Goal: Task Accomplishment & Management: Use online tool/utility

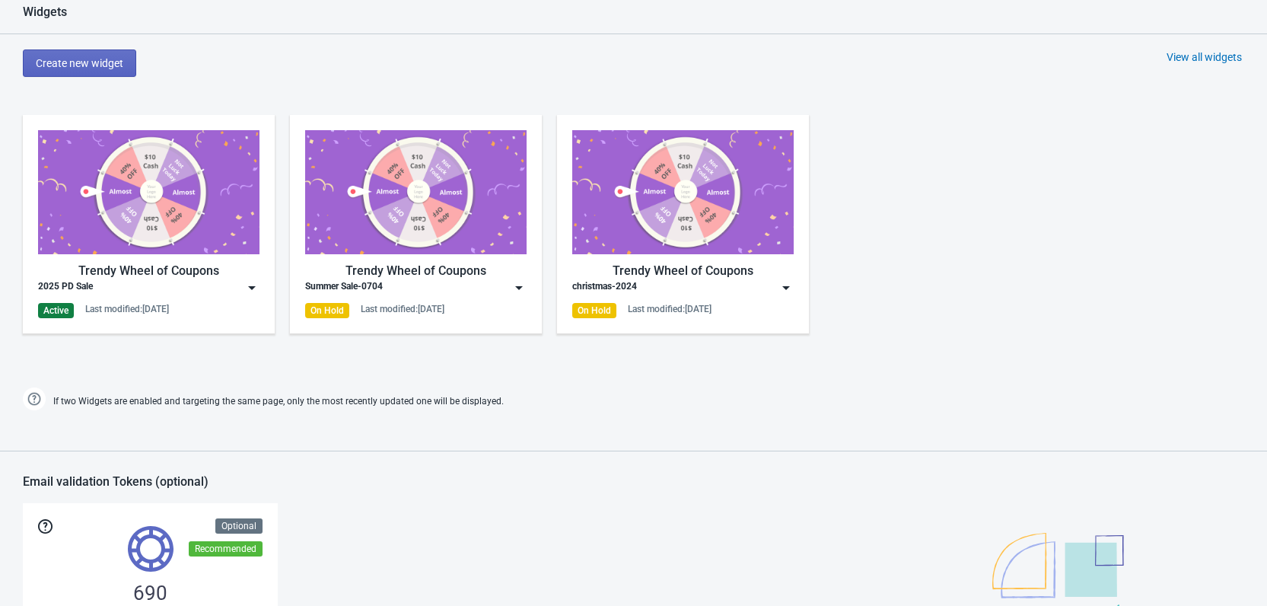
scroll to position [685, 0]
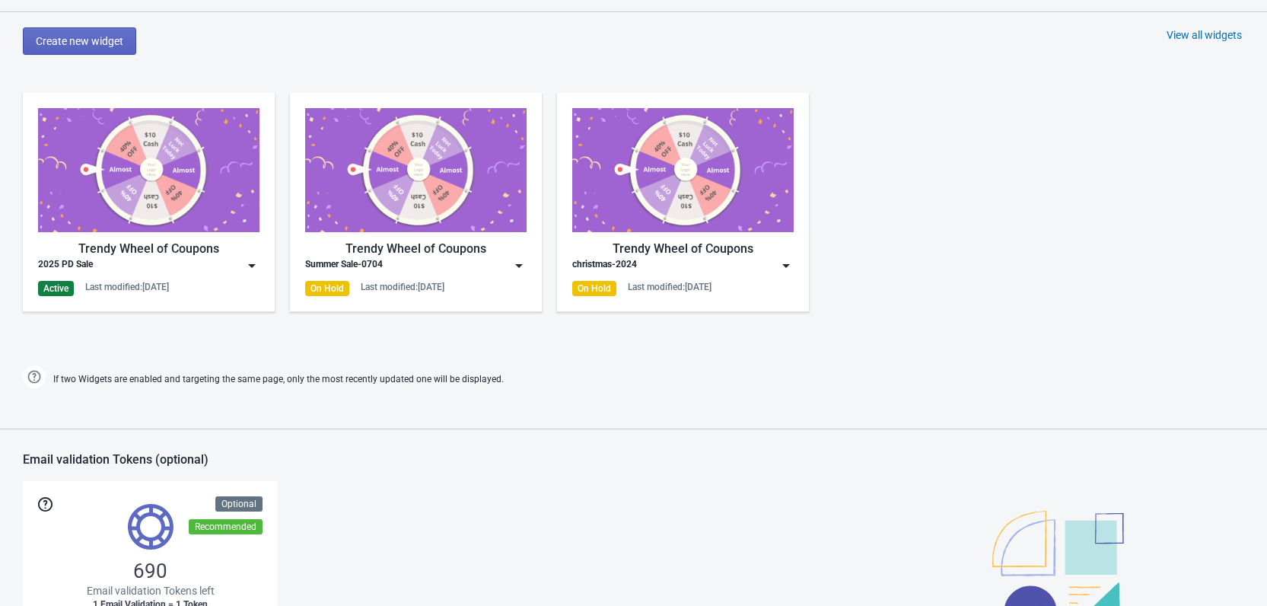
click at [254, 267] on img at bounding box center [251, 265] width 15 height 15
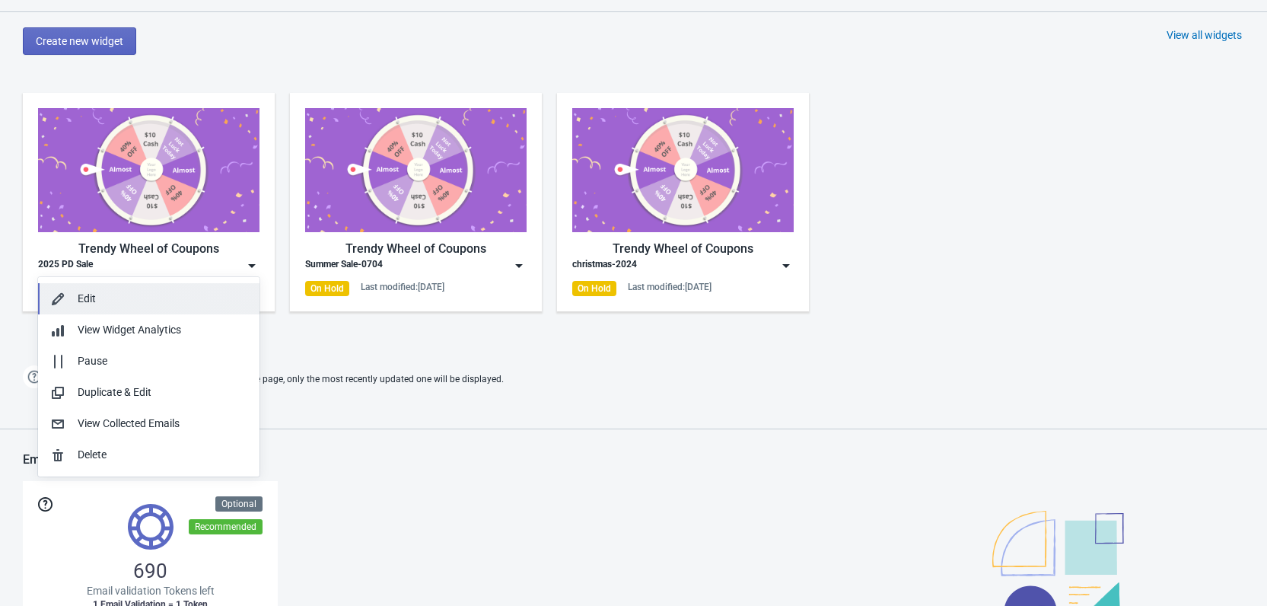
click at [170, 302] on div "Edit" at bounding box center [163, 299] width 170 height 16
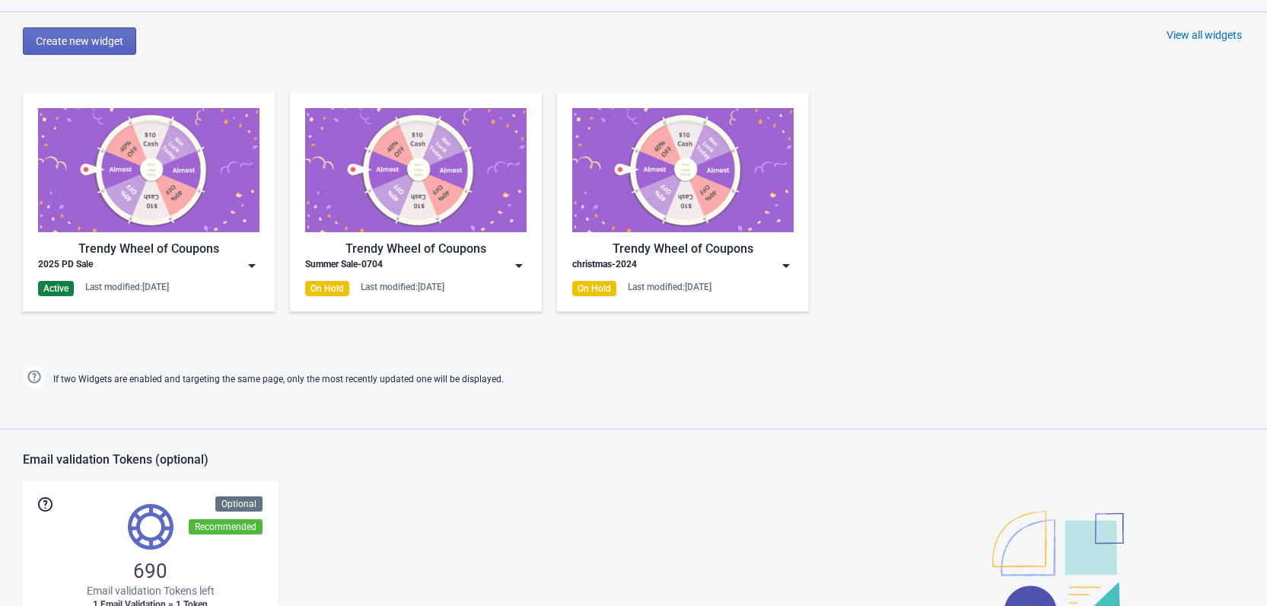
scroll to position [0, 0]
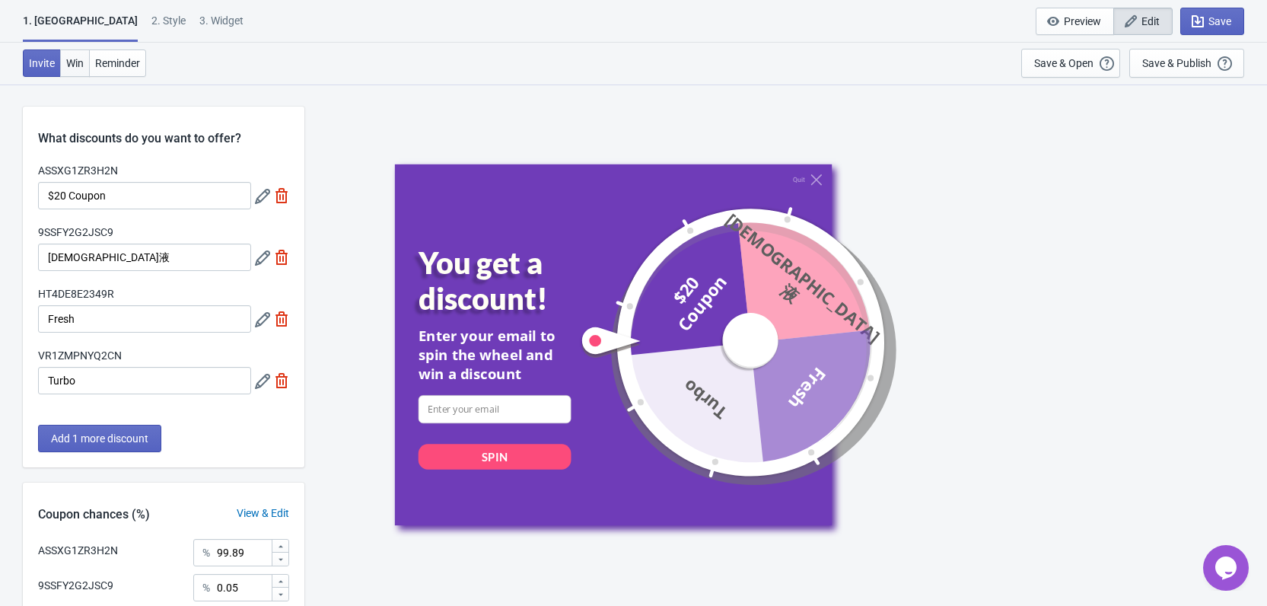
click at [75, 62] on span "Win" at bounding box center [75, 63] width 18 height 12
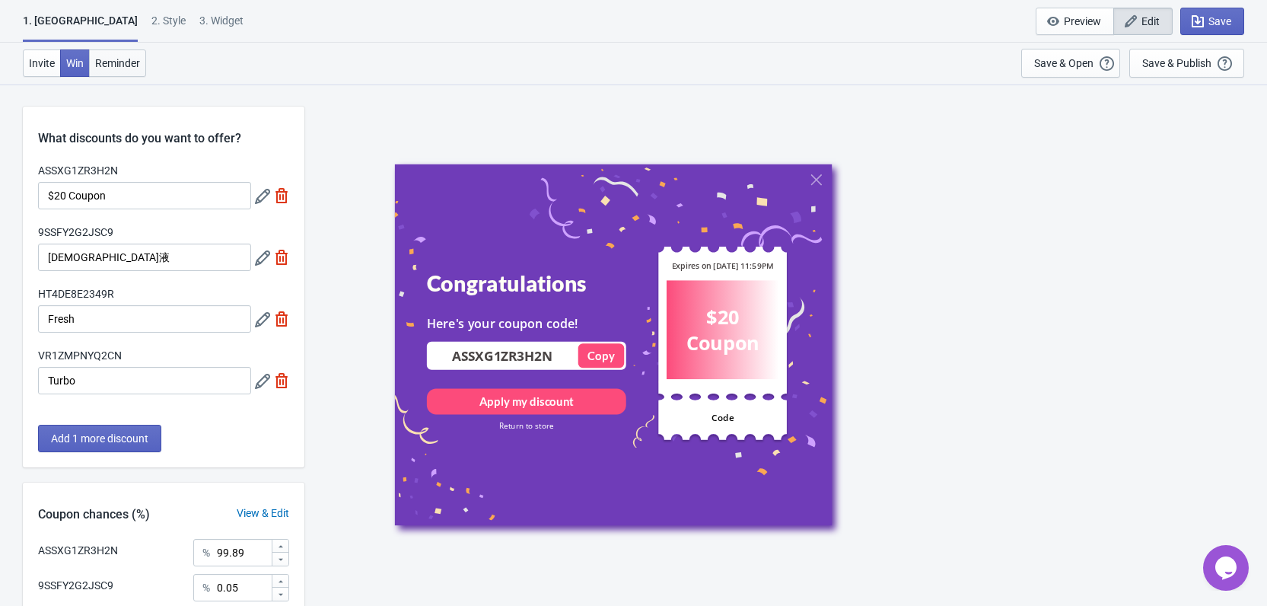
click at [115, 64] on span "Reminder" at bounding box center [117, 63] width 45 height 12
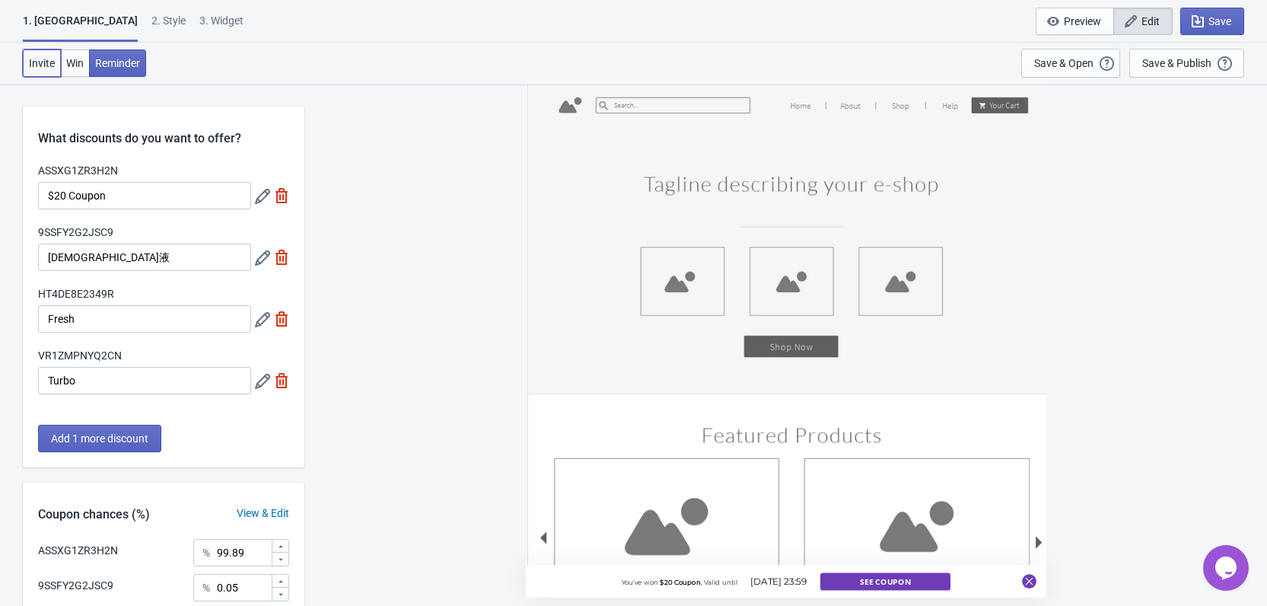
click at [29, 60] on span "Invite" at bounding box center [42, 63] width 26 height 12
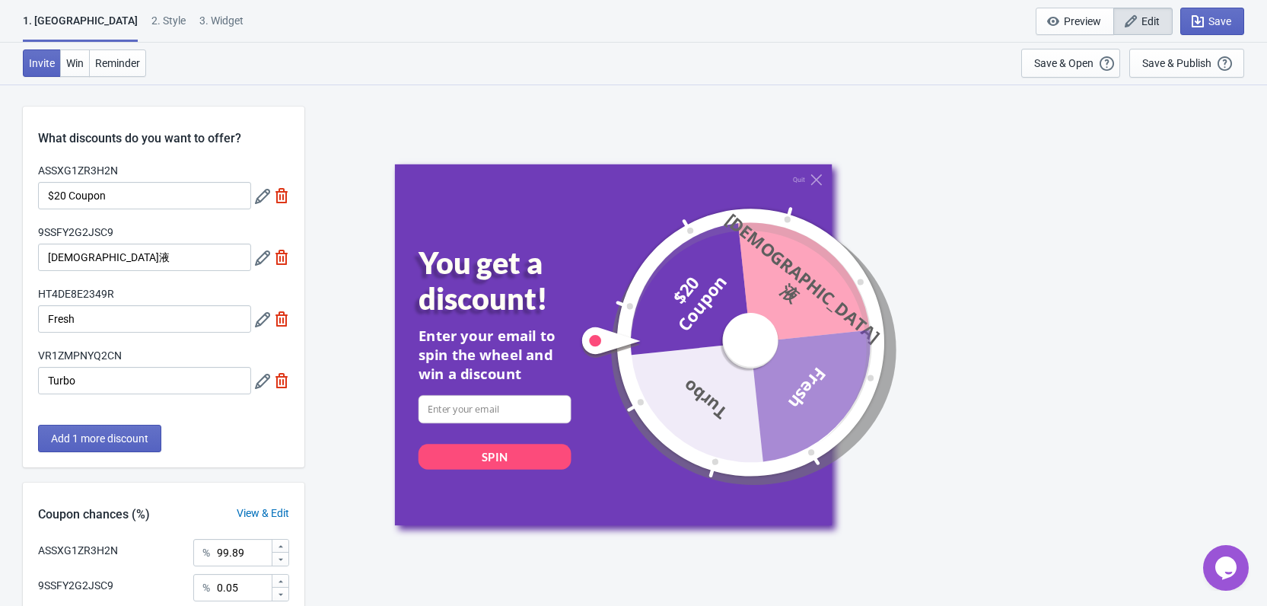
click at [151, 21] on div "2 . Style" at bounding box center [168, 26] width 34 height 27
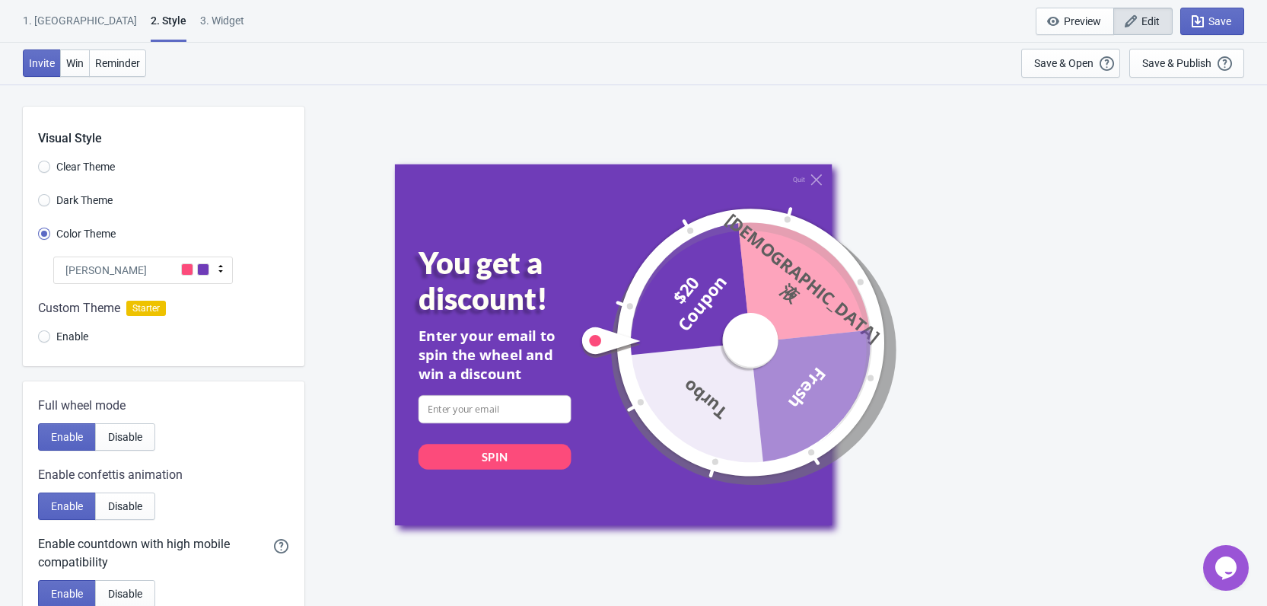
click at [200, 27] on div "3. Widget" at bounding box center [222, 26] width 44 height 27
select select "specificURL"
select select "once"
select select "1"
select select "left"
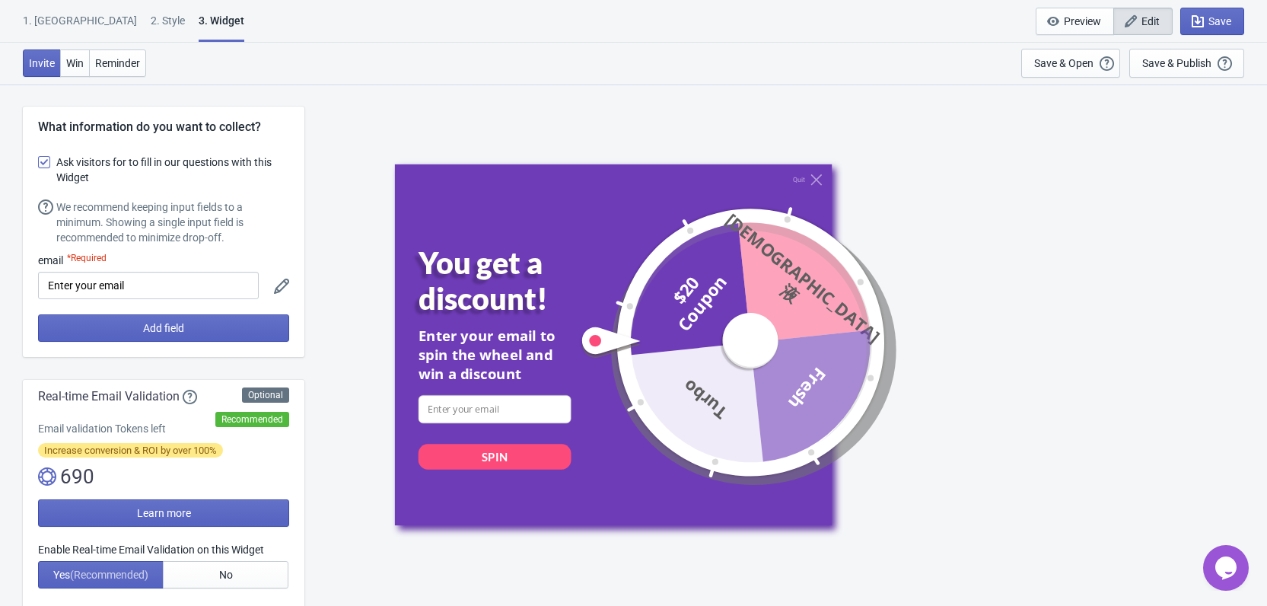
click at [48, 14] on div "1. Coupon" at bounding box center [80, 26] width 114 height 27
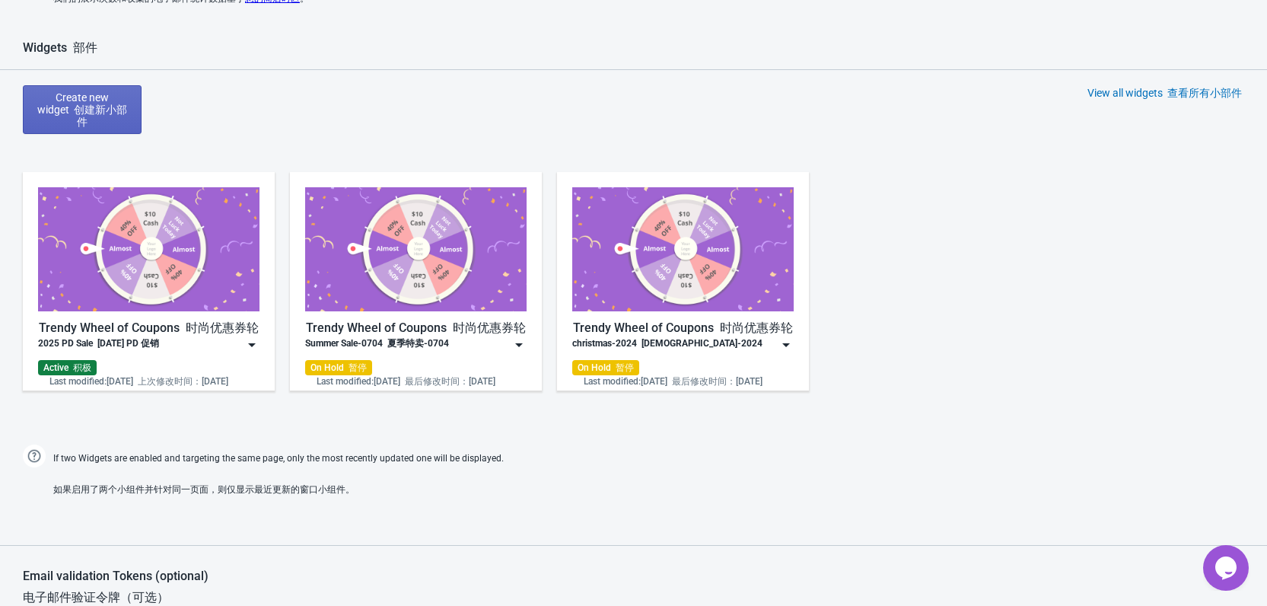
scroll to position [730, 0]
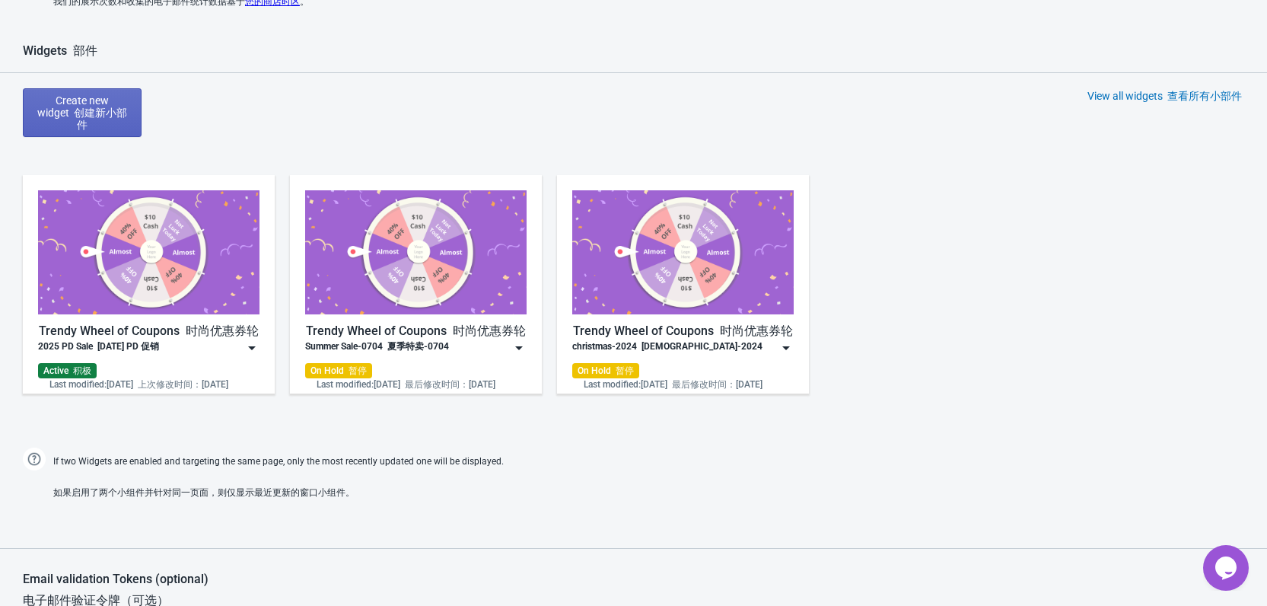
click at [240, 341] on div "2025 PD Sale 2025 年 PD 促销" at bounding box center [148, 347] width 221 height 15
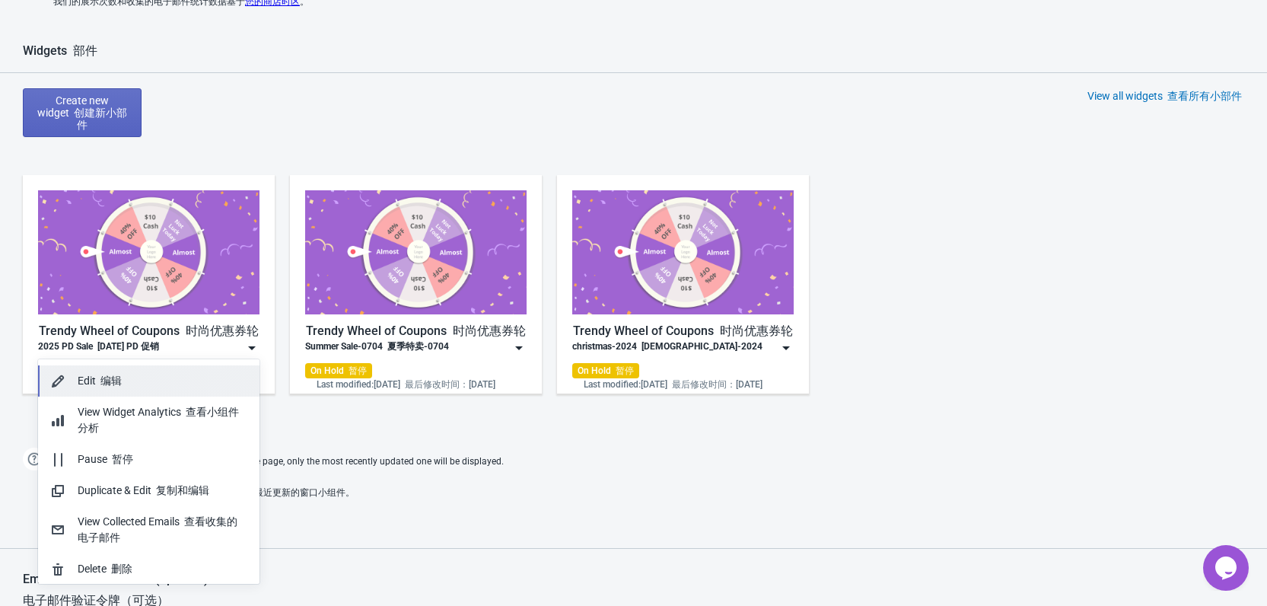
click at [174, 381] on div "Edit 编辑" at bounding box center [163, 381] width 170 height 16
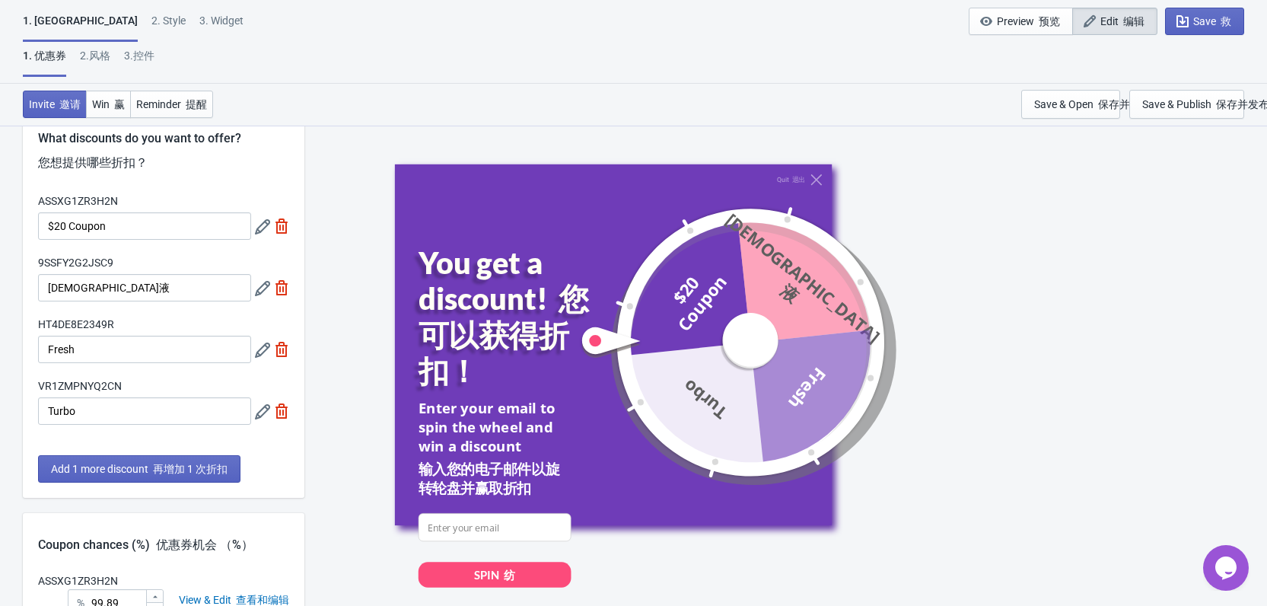
click at [99, 46] on div "1. Coupon 2 . Style 3. Widget 1. 优惠券 2.风格 3.控件" at bounding box center [140, 48] width 234 height 70
click at [104, 55] on div "2.风格" at bounding box center [95, 61] width 30 height 27
click at [95, 52] on div "2.风格" at bounding box center [95, 61] width 30 height 27
click at [101, 49] on div "2.风格" at bounding box center [95, 61] width 30 height 27
click at [100, 59] on div "2.风格" at bounding box center [95, 61] width 30 height 27
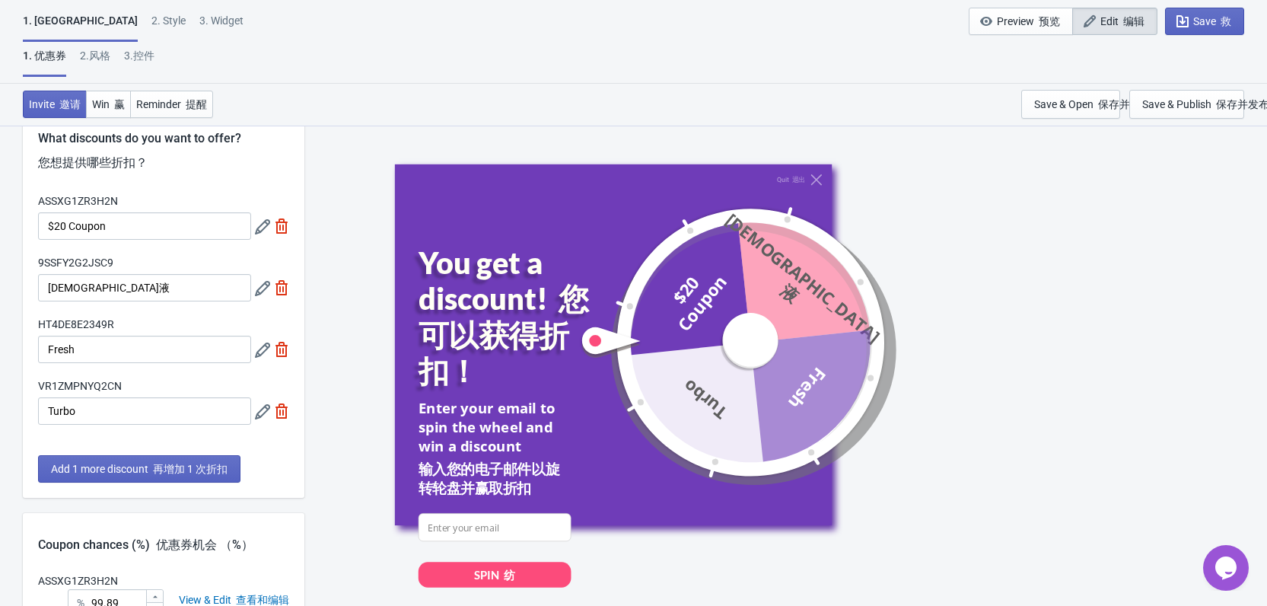
click at [136, 56] on div "3.控件" at bounding box center [139, 61] width 30 height 27
click at [199, 20] on div "3. Widget" at bounding box center [221, 26] width 44 height 27
select select "specificURL"
select select "once"
select select "1"
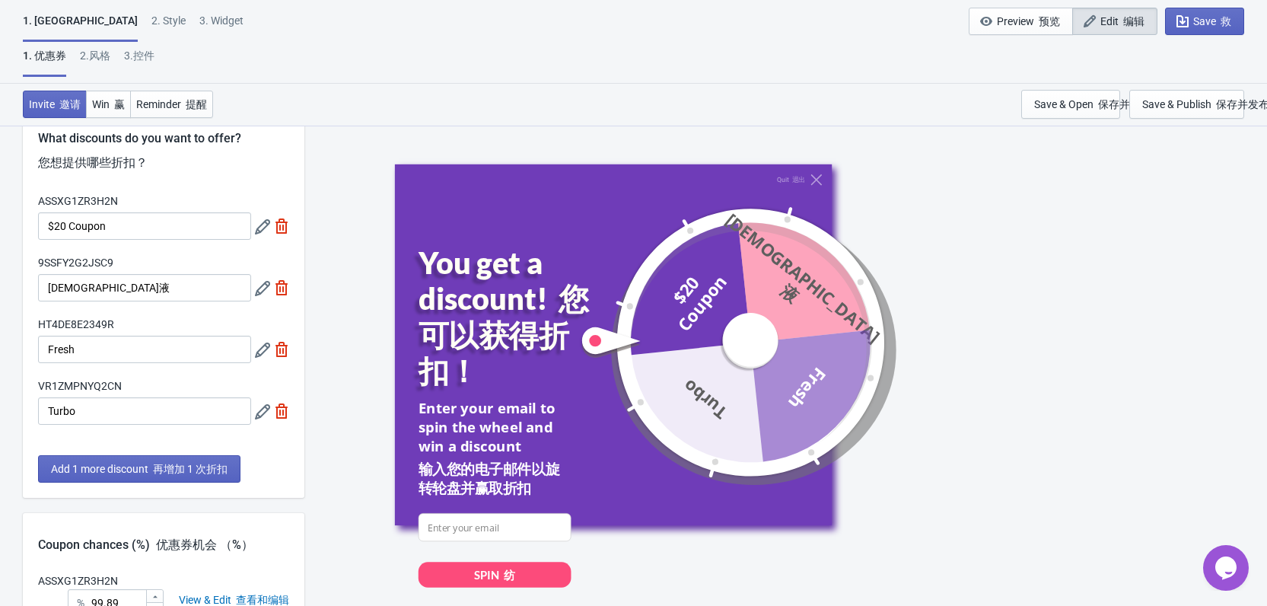
select select "left"
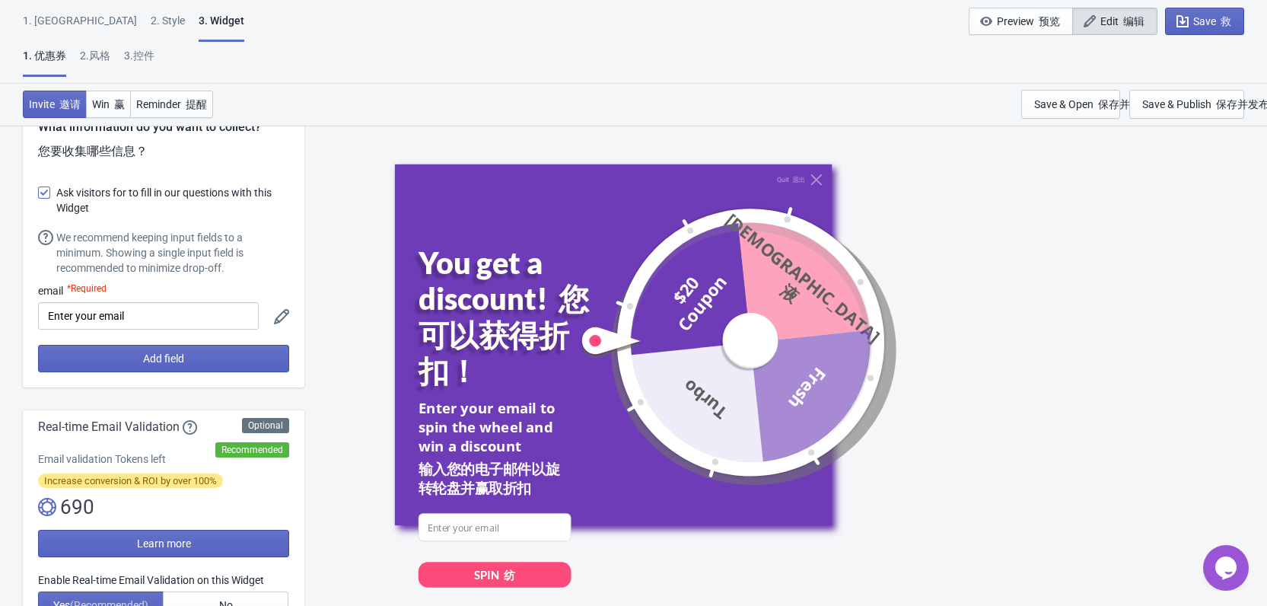
click at [151, 20] on div "2 . Style" at bounding box center [168, 26] width 34 height 27
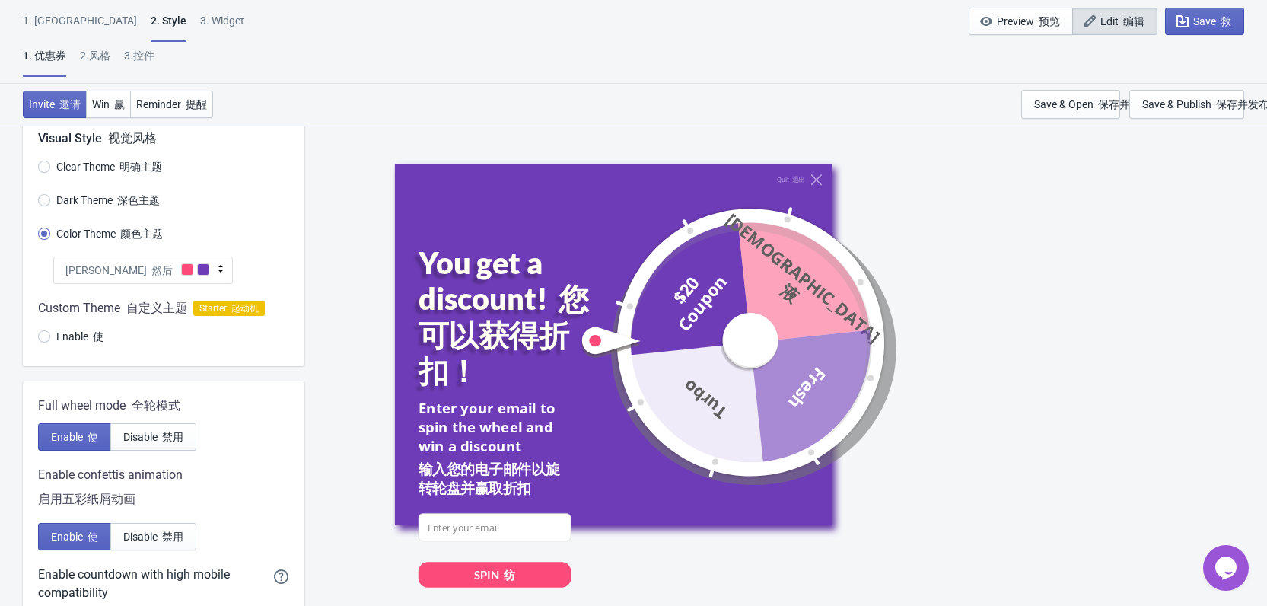
click at [50, 19] on div "1. Coupon" at bounding box center [80, 26] width 114 height 27
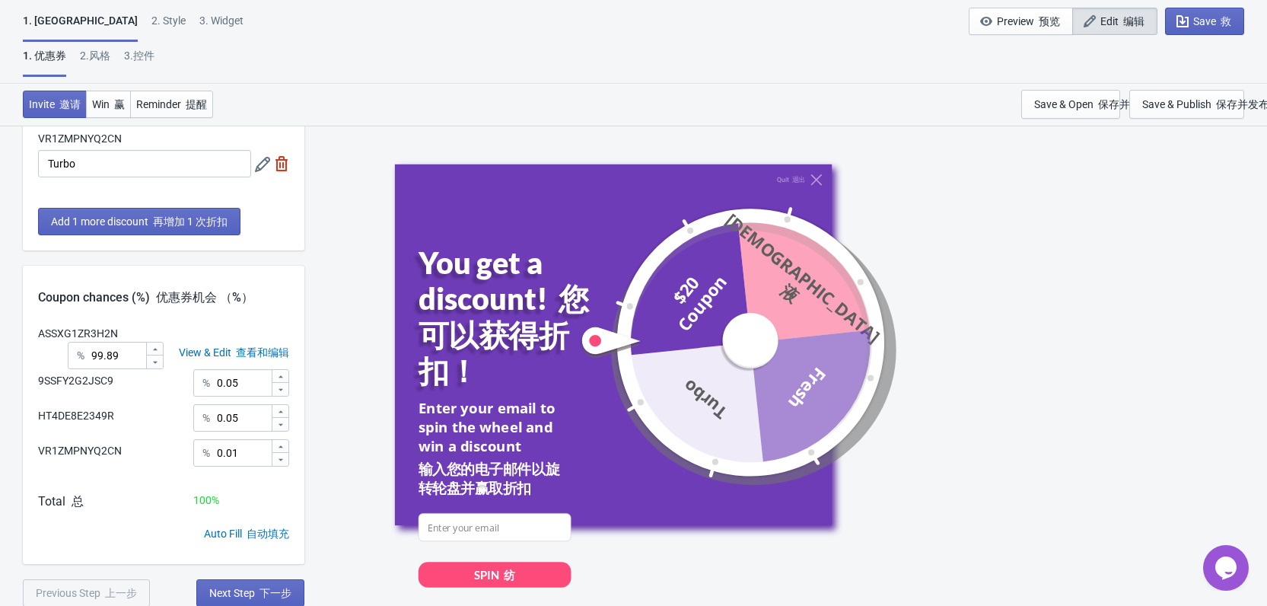
scroll to position [248, 0]
click at [116, 107] on font "赢" at bounding box center [119, 104] width 11 height 12
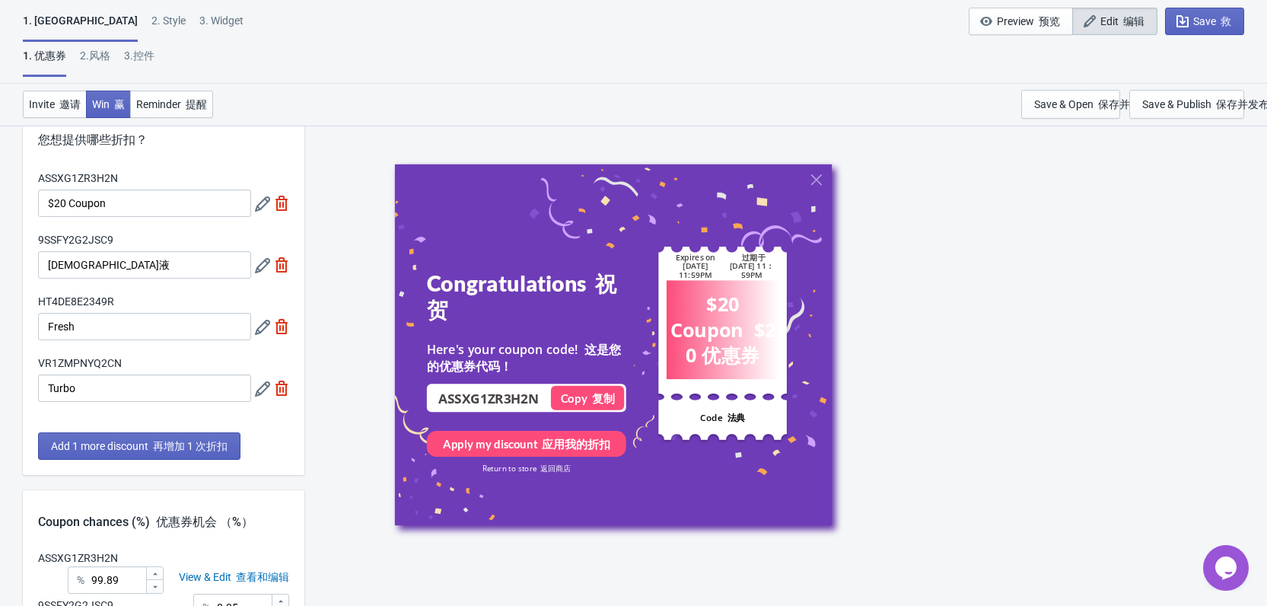
scroll to position [20, 0]
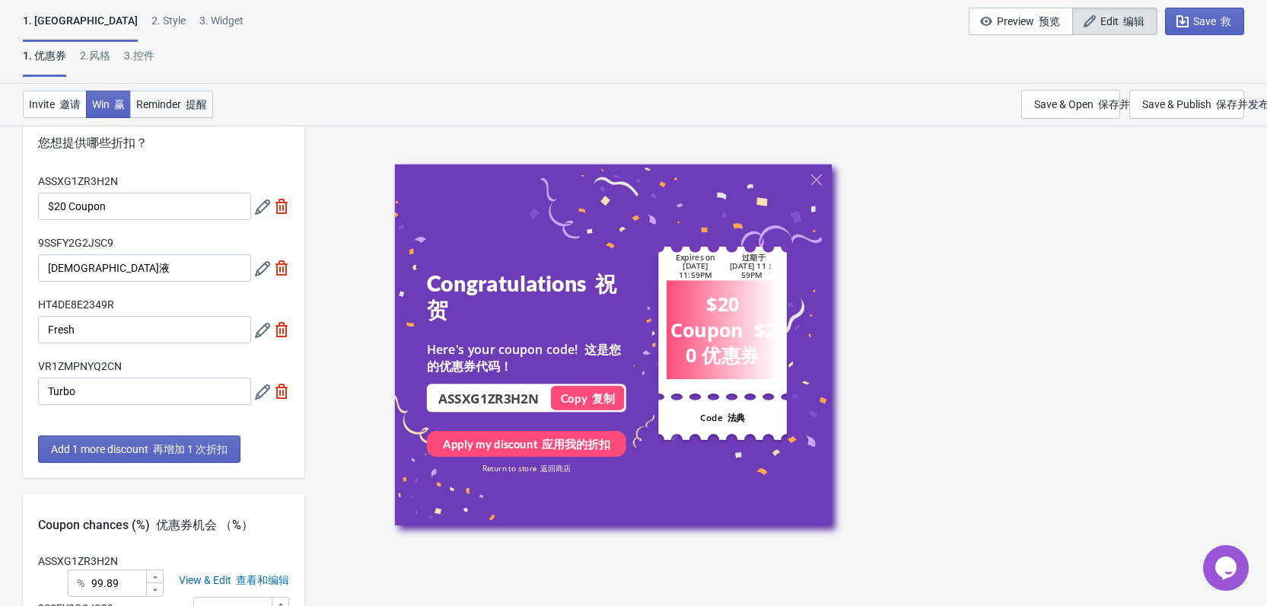
click at [186, 107] on font "button" at bounding box center [183, 104] width 5 height 12
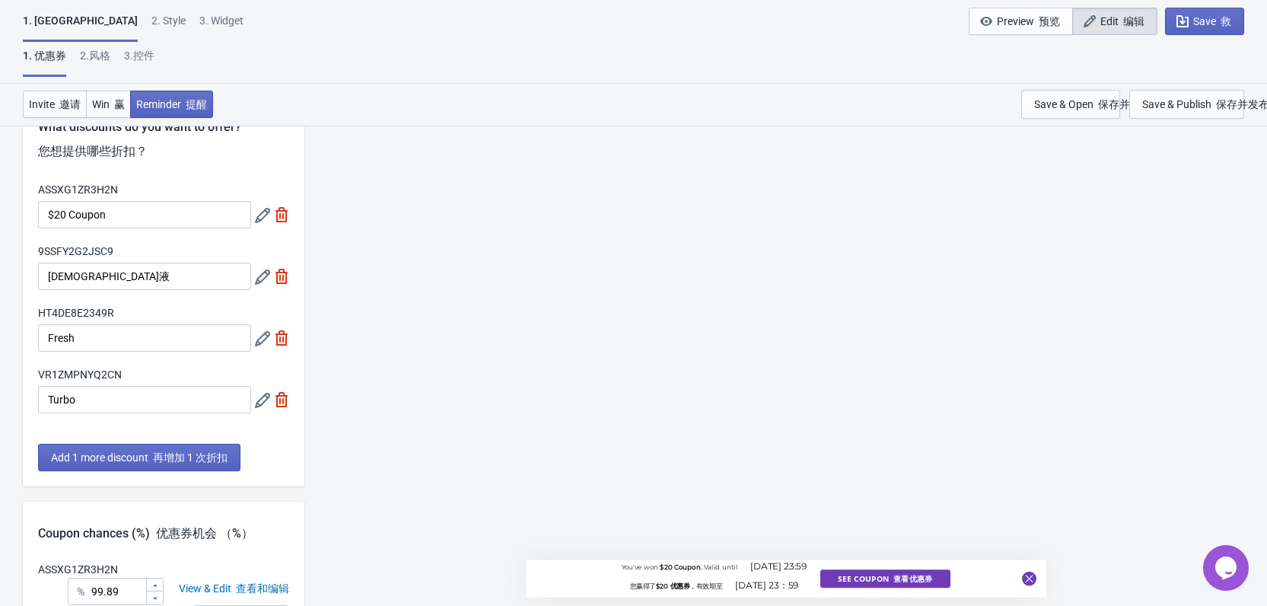
scroll to position [0, 0]
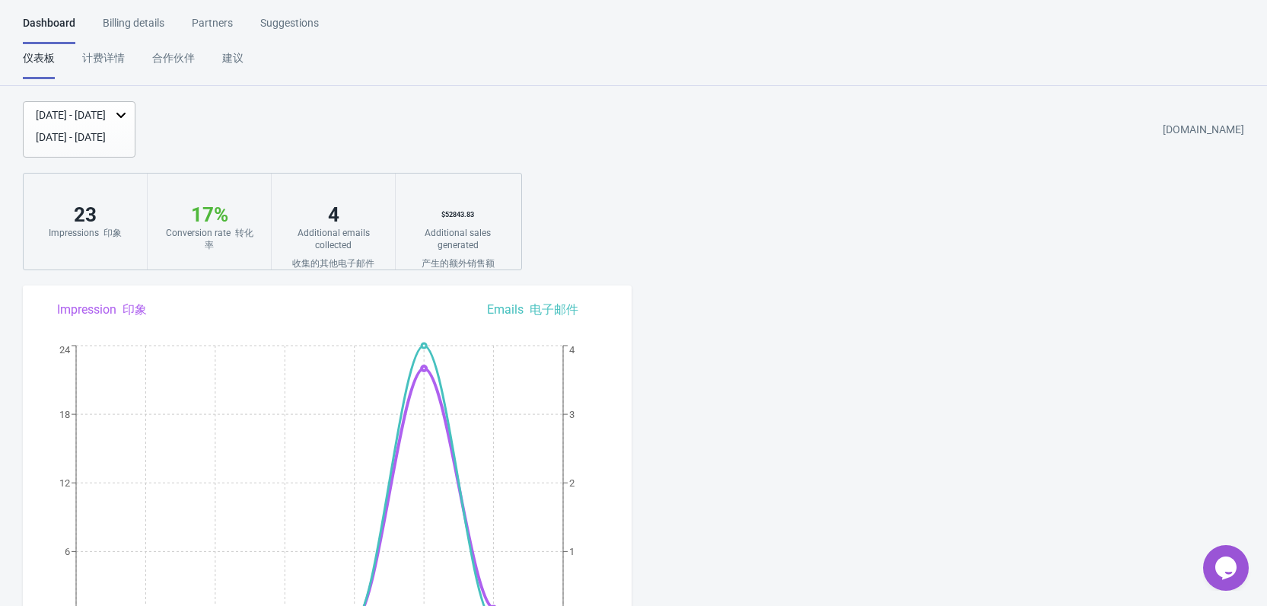
click at [128, 25] on div "Billing details" at bounding box center [134, 28] width 62 height 27
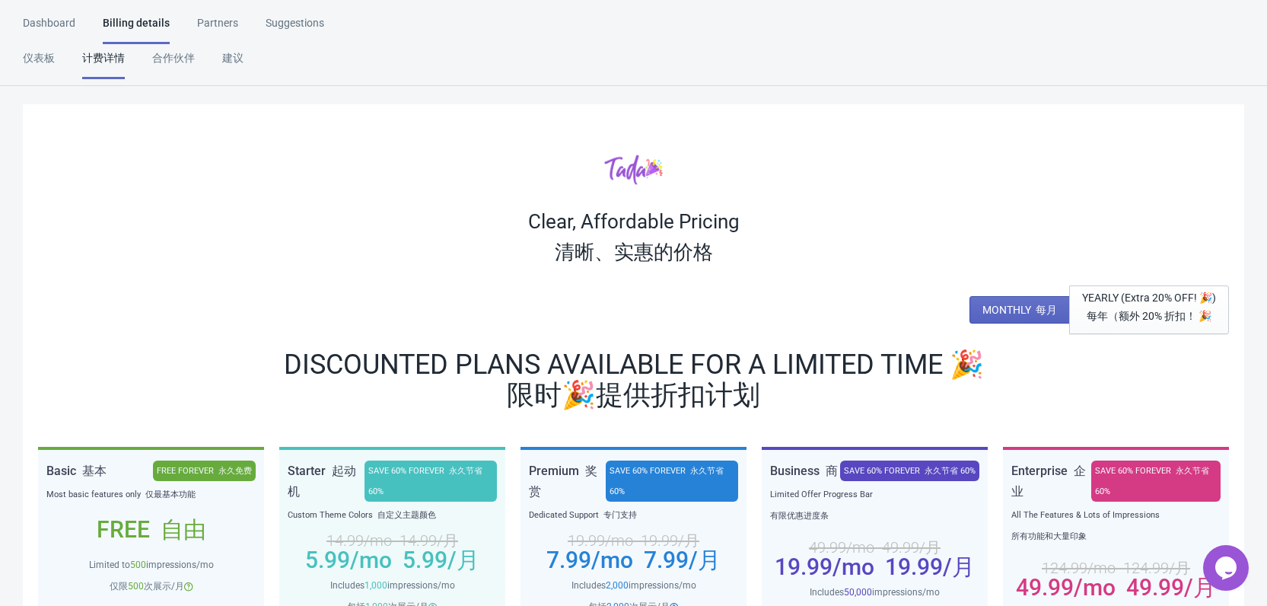
click at [218, 27] on div "Partners" at bounding box center [217, 28] width 41 height 27
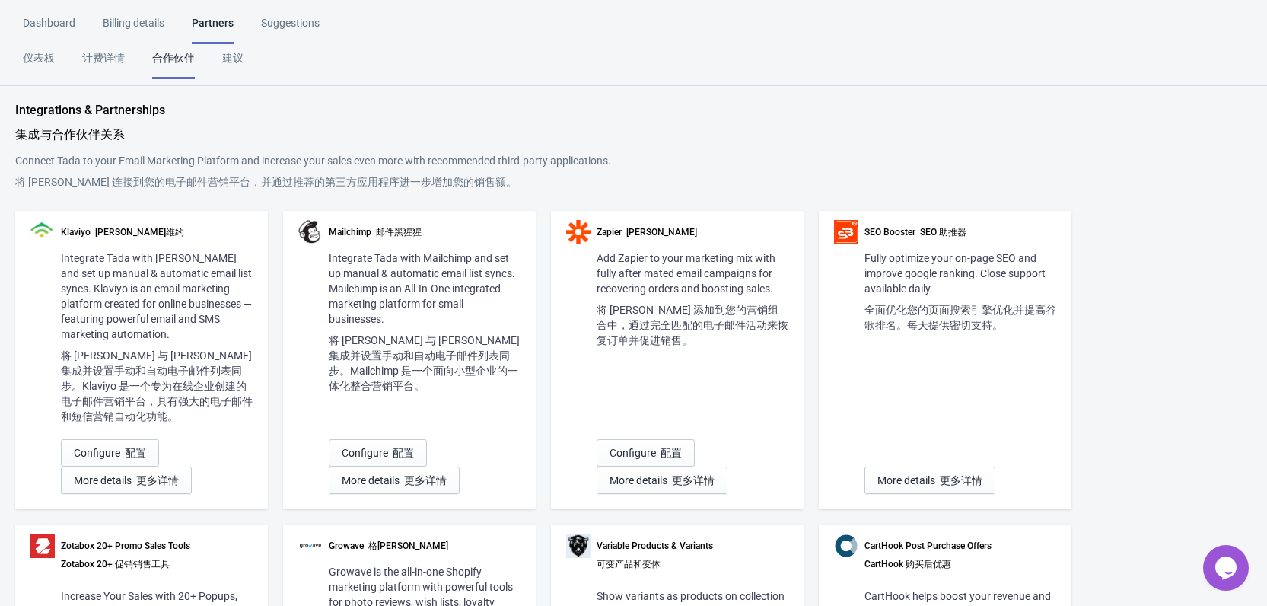
click at [282, 24] on div "Suggestions" at bounding box center [290, 28] width 59 height 27
click at [690, 33] on div "Dashboard Billing details Partners Suggestions 仪表板 计费详情 合作伙伴 建议 Dashboard Billi…" at bounding box center [633, 50] width 1267 height 71
click at [53, 21] on div "Dashboard" at bounding box center [49, 28] width 53 height 27
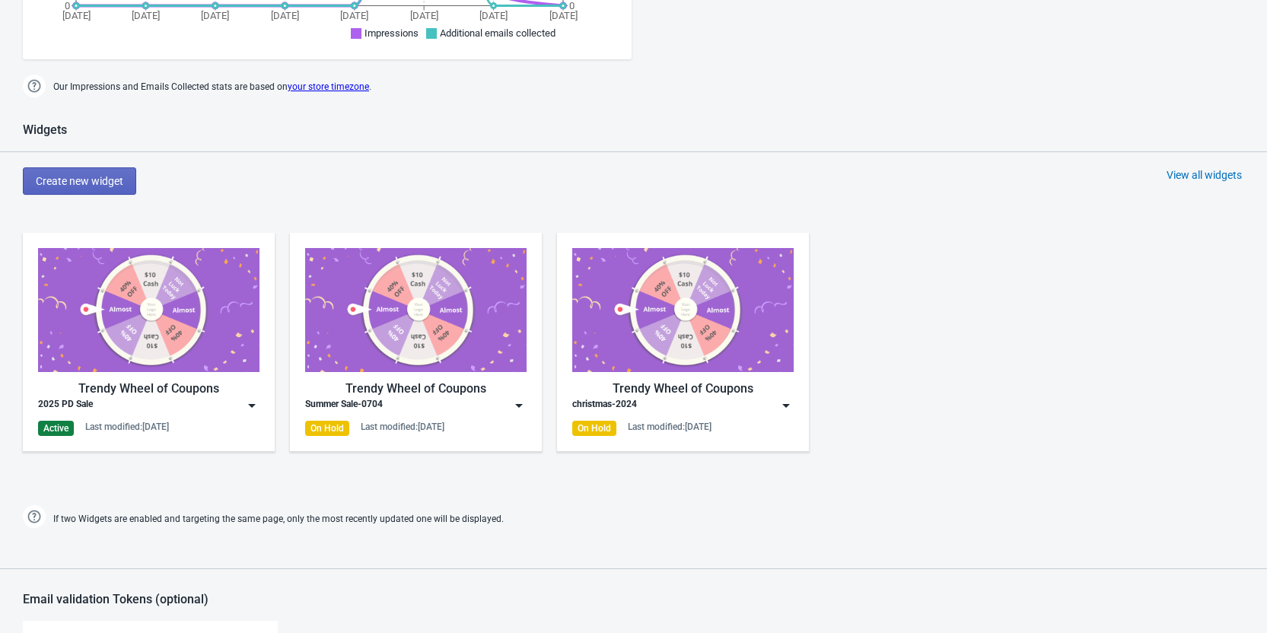
scroll to position [533, 0]
